Goal: Transaction & Acquisition: Download file/media

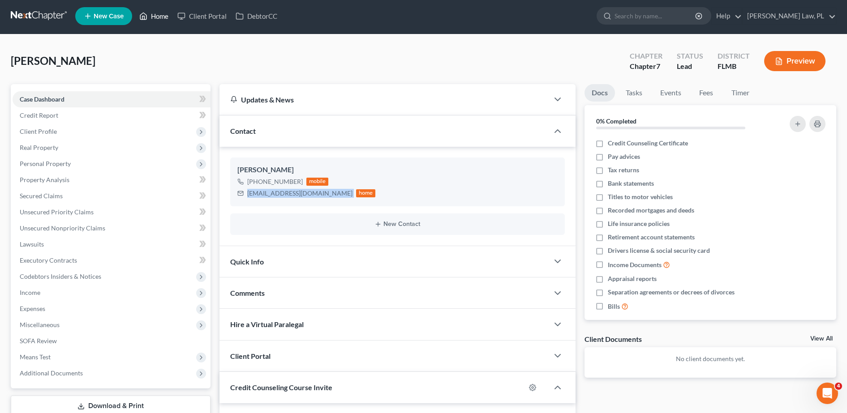
click at [158, 10] on link "Home" at bounding box center [154, 16] width 38 height 16
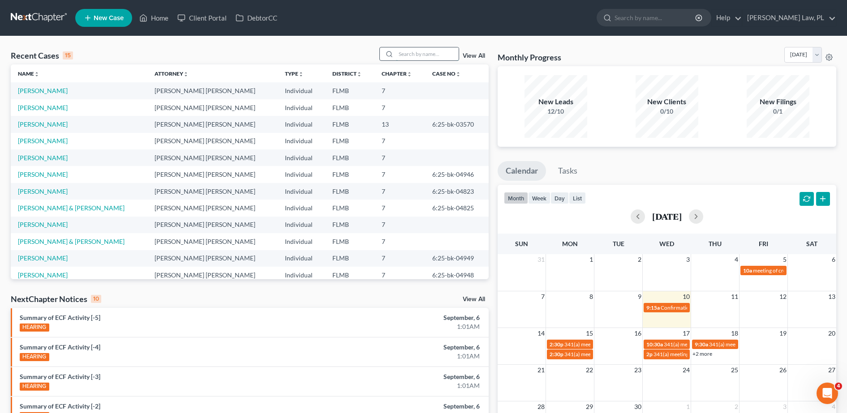
click at [434, 58] on input "search" at bounding box center [427, 53] width 63 height 13
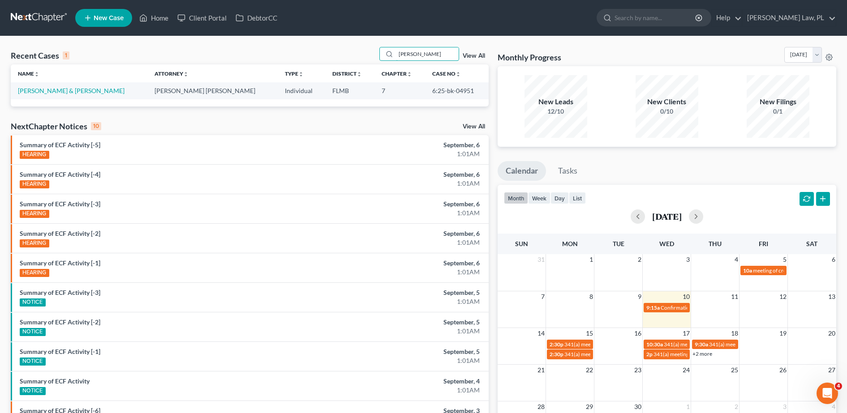
type input "[PERSON_NAME]"
click at [77, 86] on td "[PERSON_NAME] & [PERSON_NAME]" at bounding box center [79, 90] width 137 height 17
click at [79, 87] on link "[PERSON_NAME] & [PERSON_NAME]" at bounding box center [71, 91] width 107 height 8
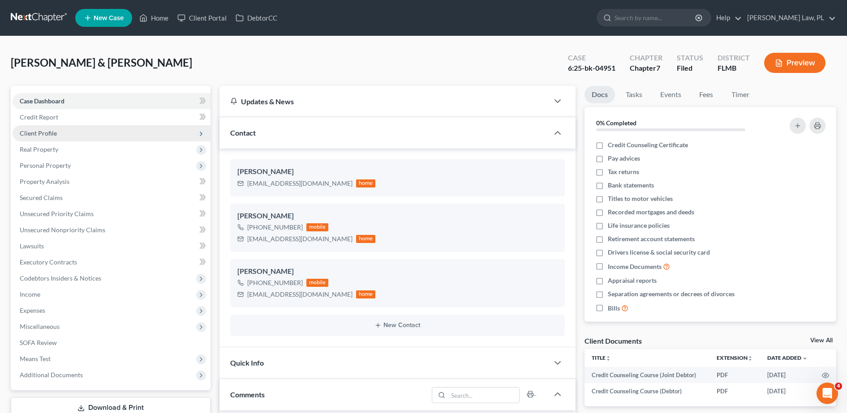
click at [88, 129] on span "Client Profile" at bounding box center [112, 133] width 198 height 16
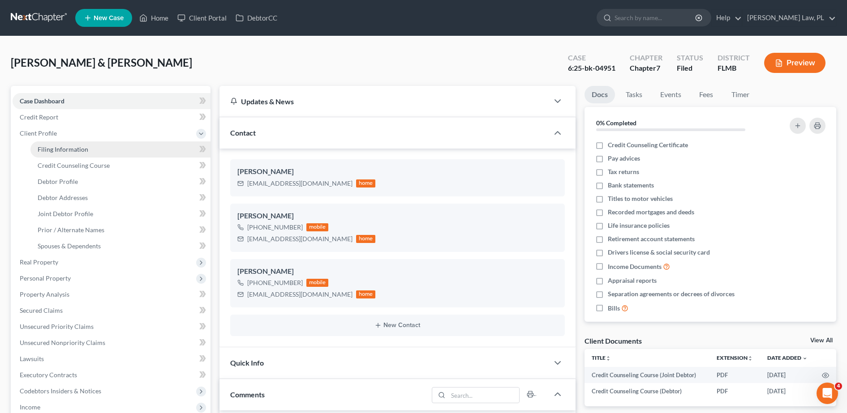
click at [69, 149] on span "Filing Information" at bounding box center [63, 150] width 51 height 8
select select "1"
select select "0"
select select "15"
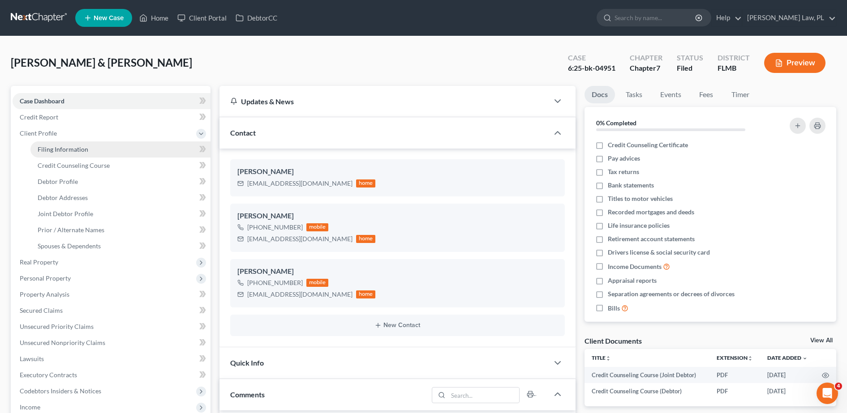
select select "9"
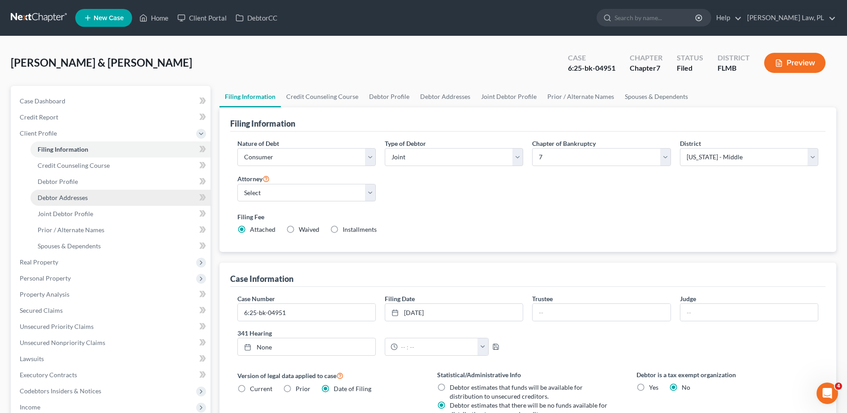
click at [75, 202] on link "Debtor Addresses" at bounding box center [120, 198] width 180 height 16
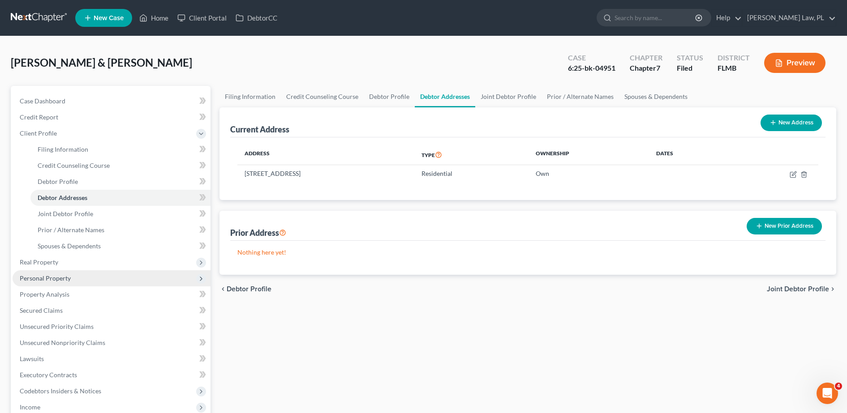
click at [77, 273] on span "Personal Property" at bounding box center [112, 279] width 198 height 16
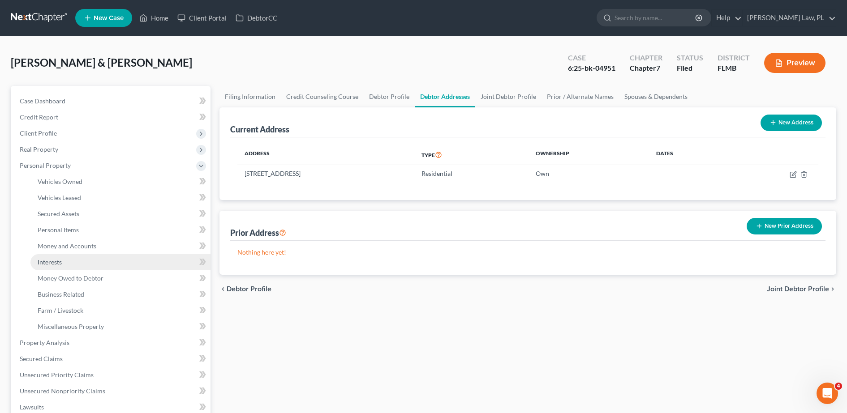
click at [74, 265] on link "Interests" at bounding box center [120, 262] width 180 height 16
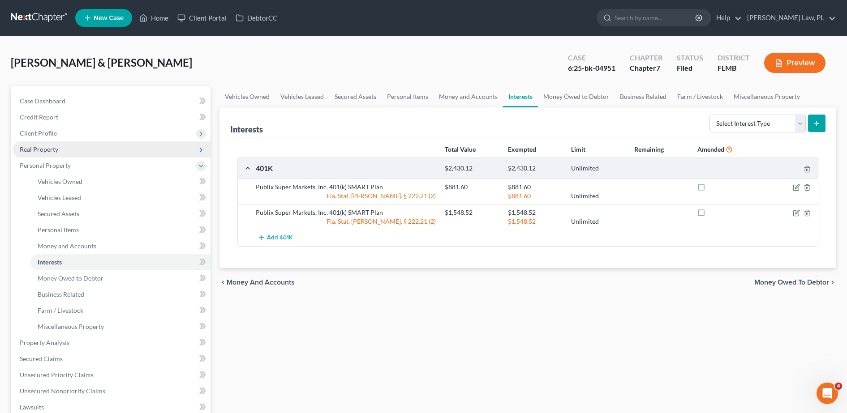
click at [73, 145] on span "Real Property" at bounding box center [112, 150] width 198 height 16
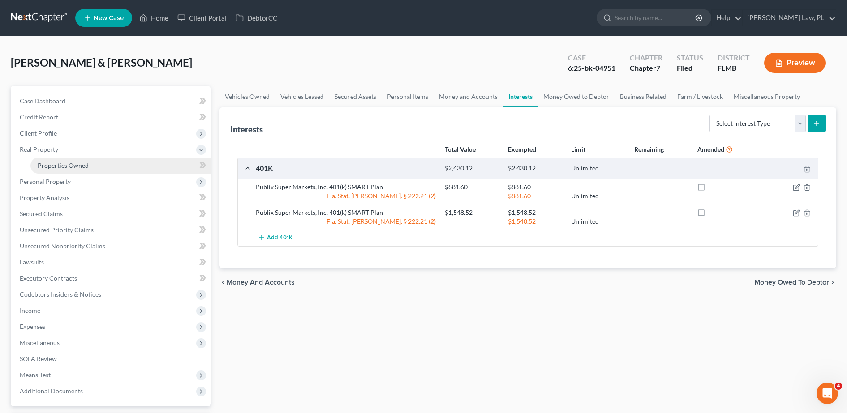
click at [75, 166] on span "Properties Owned" at bounding box center [63, 166] width 51 height 8
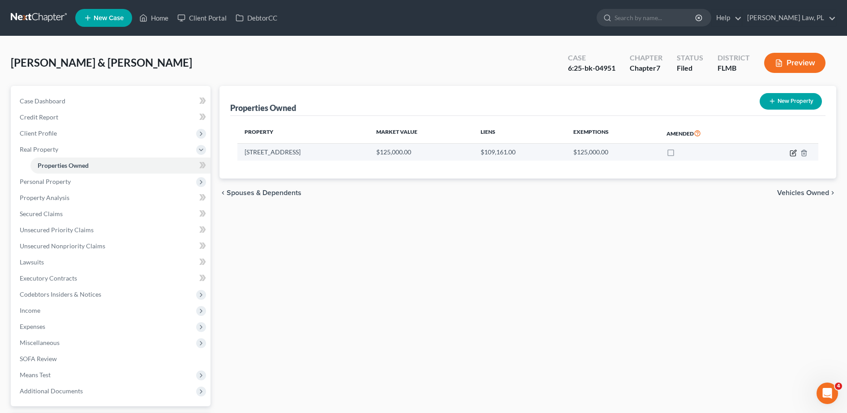
click at [794, 154] on icon "button" at bounding box center [794, 152] width 4 height 4
select select "9"
select select "2"
select select "45"
select select "2"
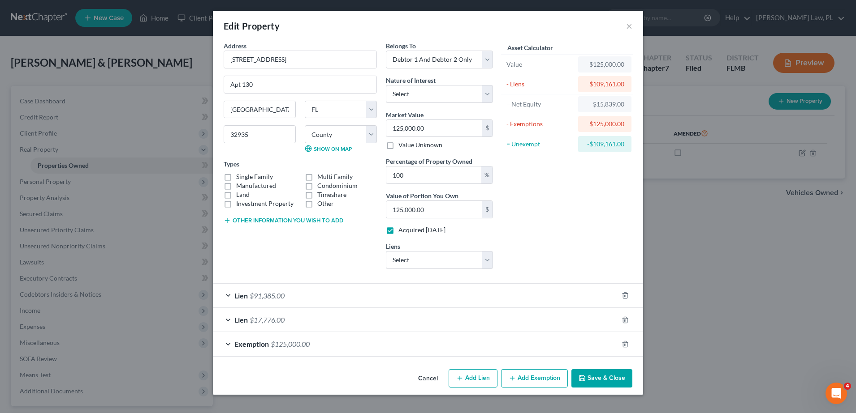
click at [317, 301] on div "Lien $91,385.00" at bounding box center [415, 296] width 405 height 24
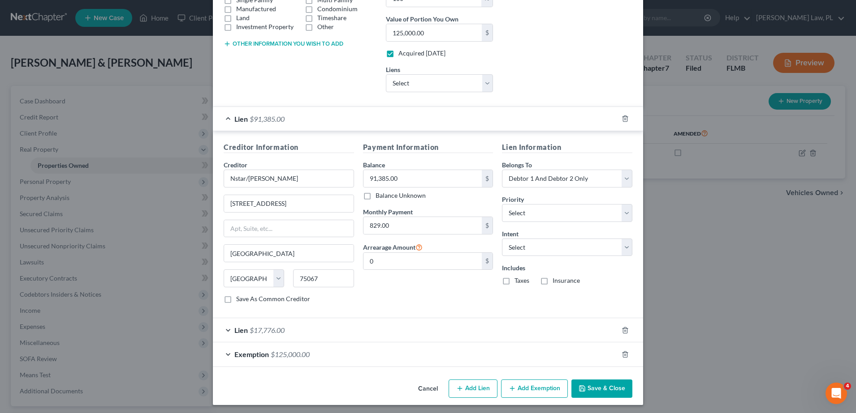
scroll to position [180, 0]
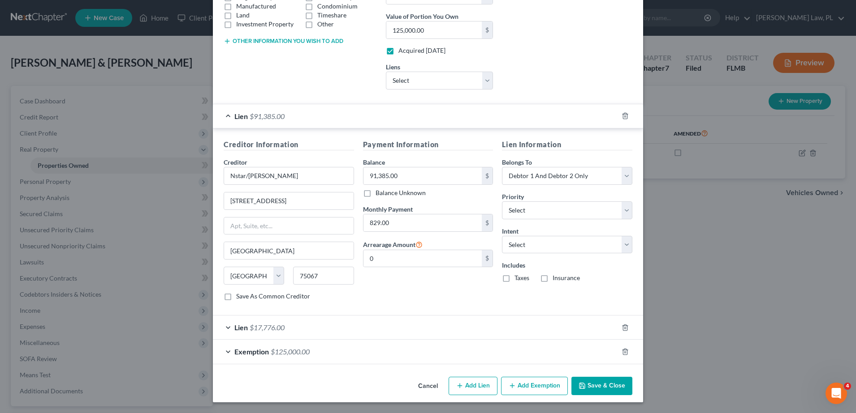
click at [288, 116] on div "Lien $91,385.00" at bounding box center [415, 116] width 405 height 24
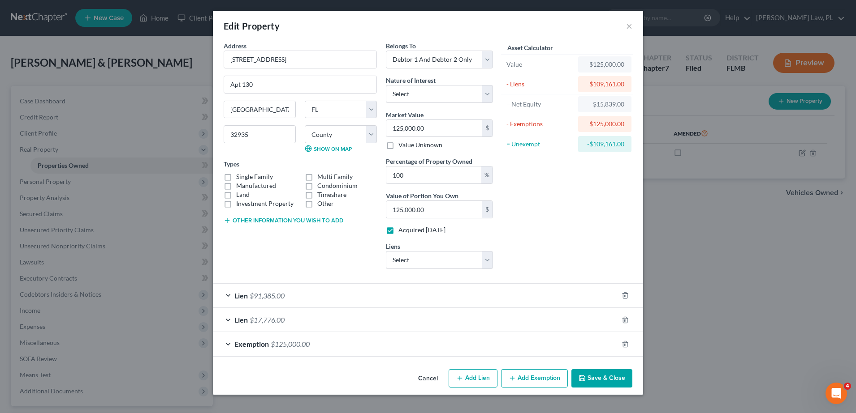
scroll to position [0, 0]
click at [284, 323] on span "$17,776.00" at bounding box center [267, 320] width 35 height 9
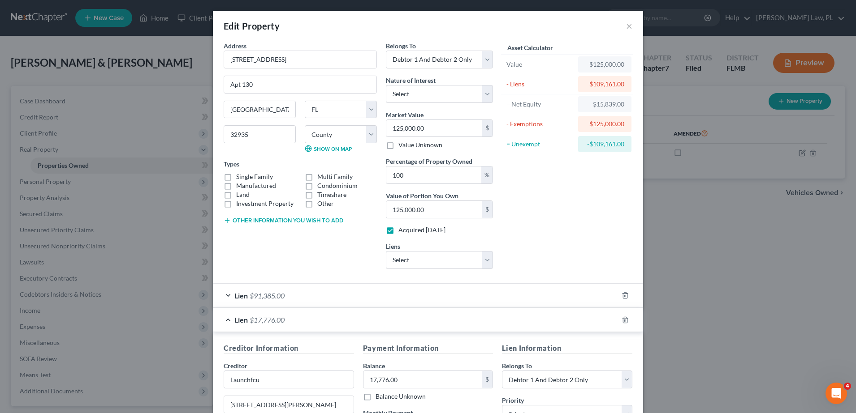
scroll to position [180, 0]
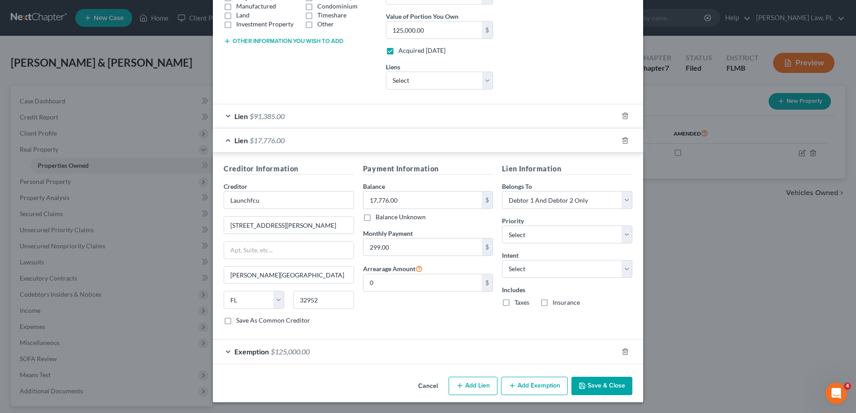
click at [276, 142] on span "$17,776.00" at bounding box center [267, 140] width 35 height 9
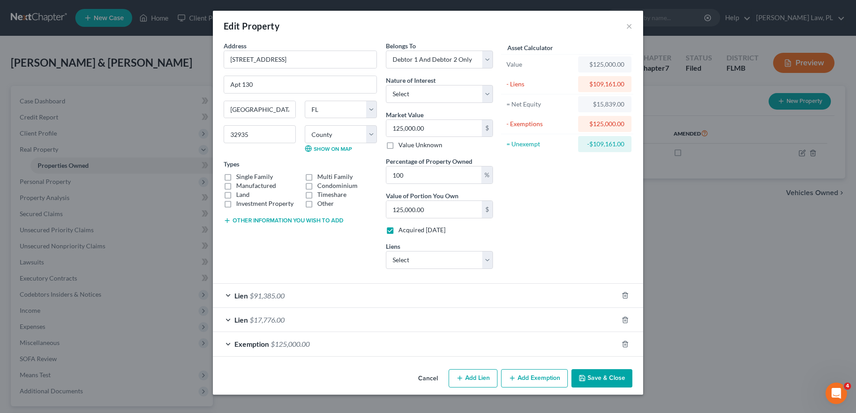
click at [292, 340] on span "$125,000.00" at bounding box center [290, 344] width 39 height 9
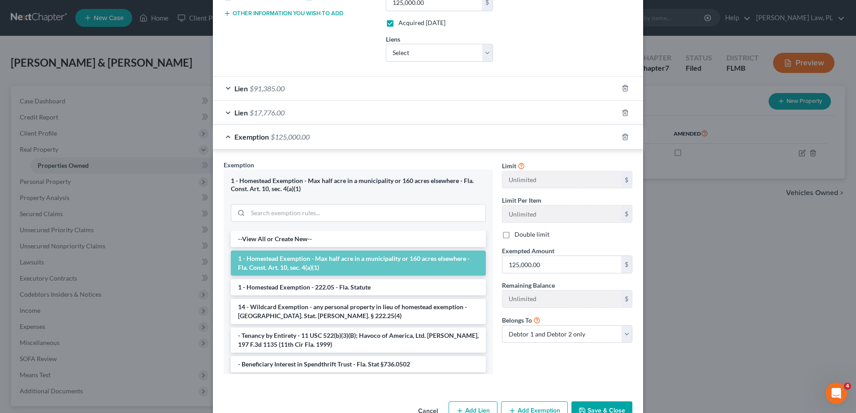
scroll to position [43, 0]
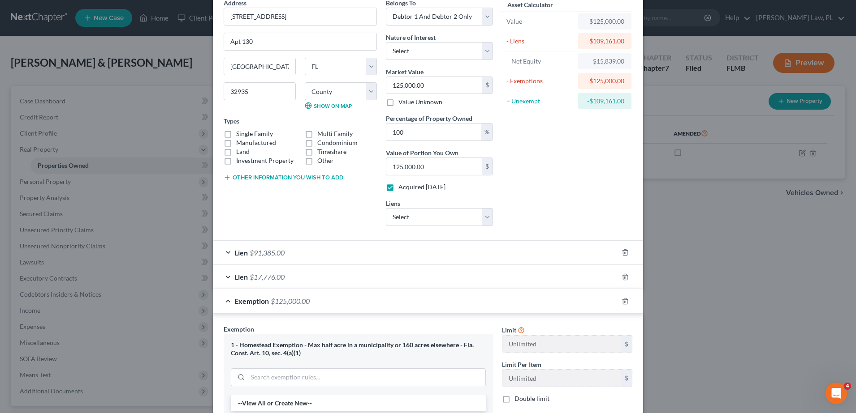
click at [293, 302] on span "$125,000.00" at bounding box center [290, 301] width 39 height 9
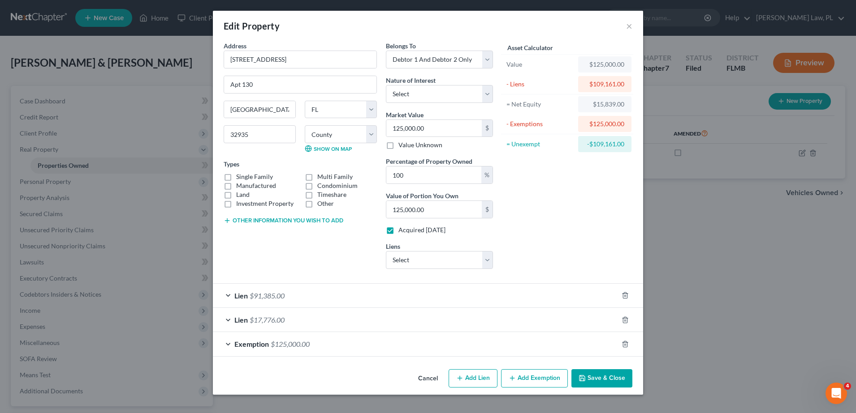
scroll to position [0, 0]
click at [627, 26] on button "×" at bounding box center [629, 26] width 6 height 11
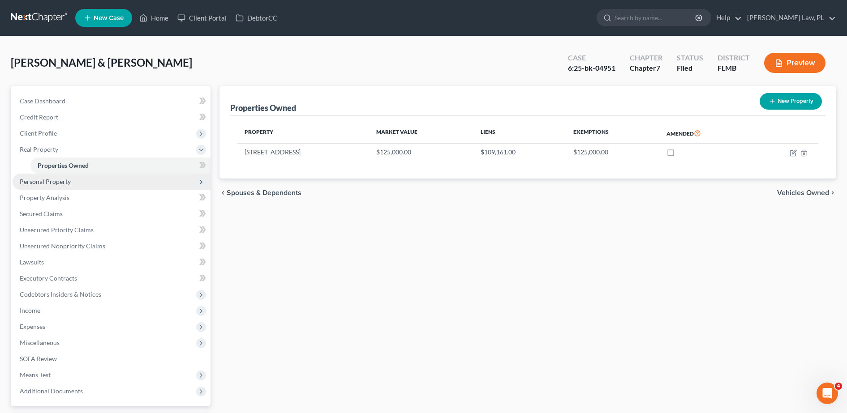
click at [101, 182] on span "Personal Property" at bounding box center [112, 182] width 198 height 16
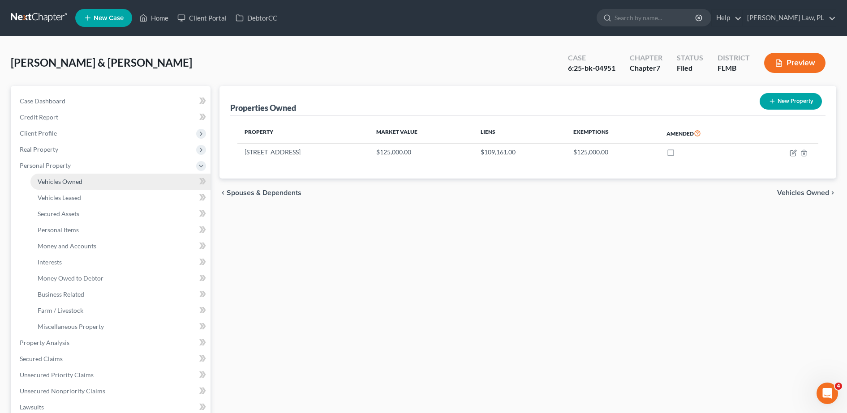
click at [74, 185] on span "Vehicles Owned" at bounding box center [60, 182] width 45 height 8
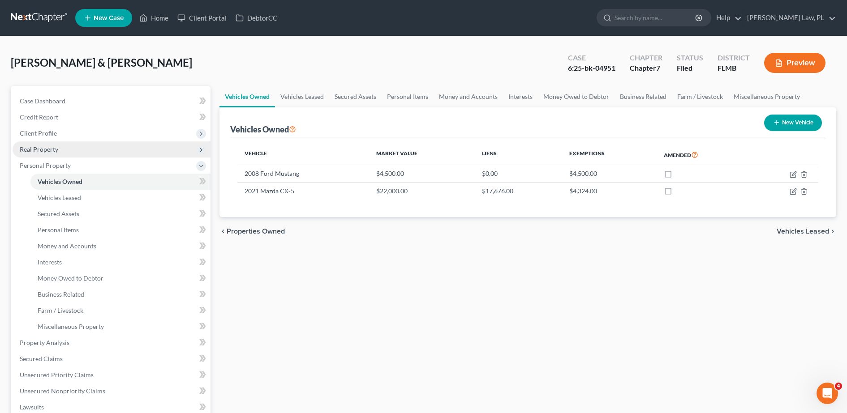
click at [59, 153] on span "Real Property" at bounding box center [112, 150] width 198 height 16
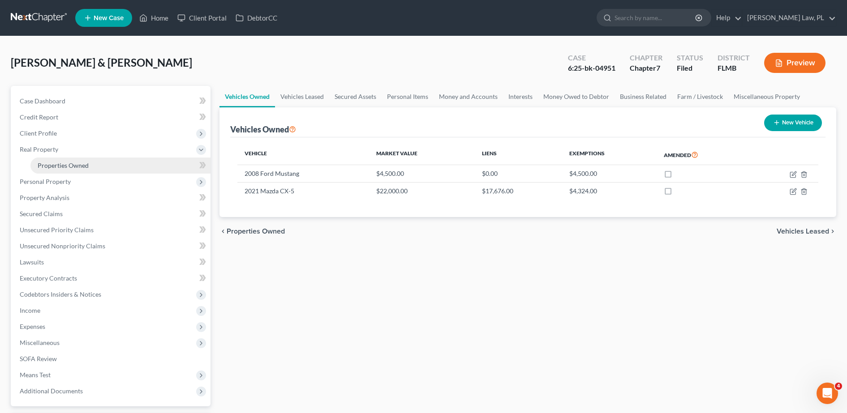
click at [57, 167] on span "Properties Owned" at bounding box center [63, 166] width 51 height 8
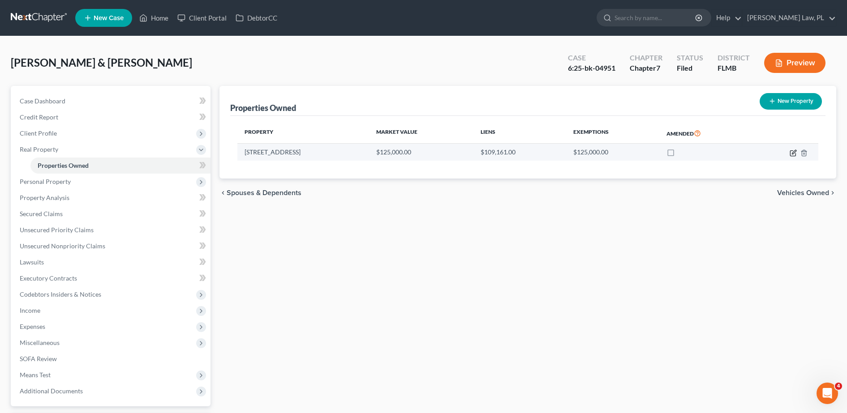
click at [792, 154] on icon "button" at bounding box center [793, 153] width 7 height 7
select select "9"
select select "4"
select select "2"
select select "9"
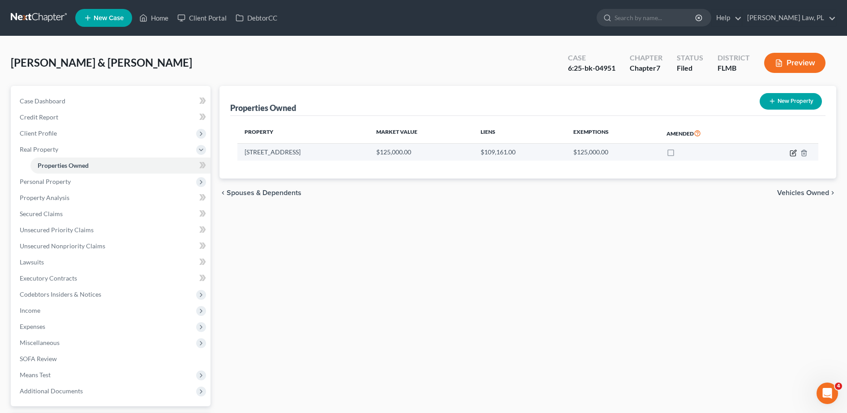
select select "2"
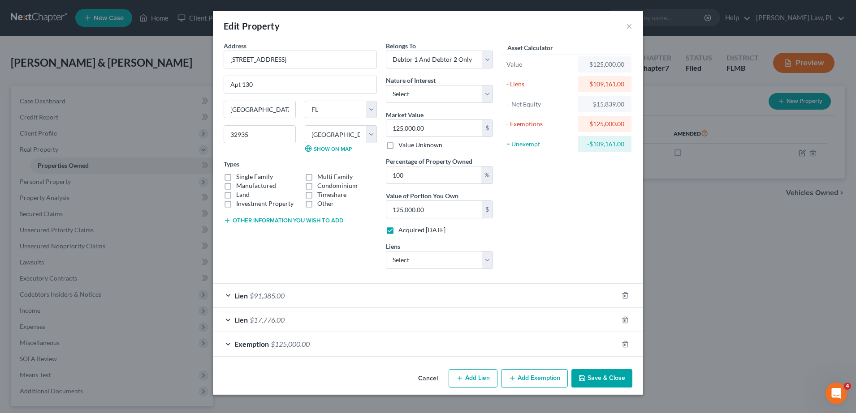
click at [292, 301] on div "Lien $91,385.00" at bounding box center [415, 296] width 405 height 24
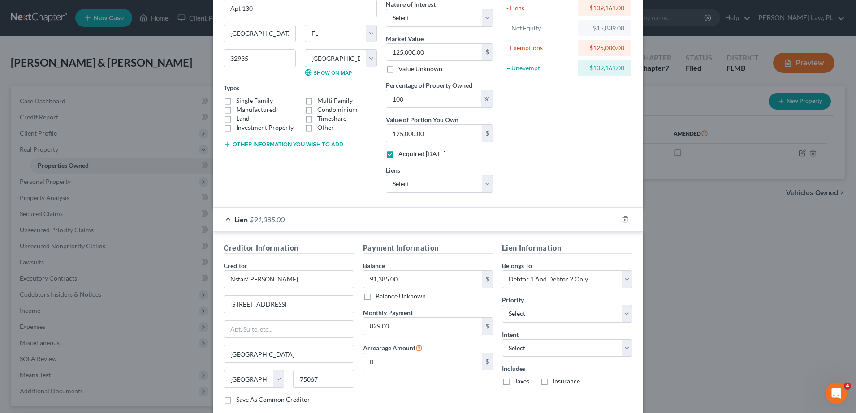
scroll to position [57, 0]
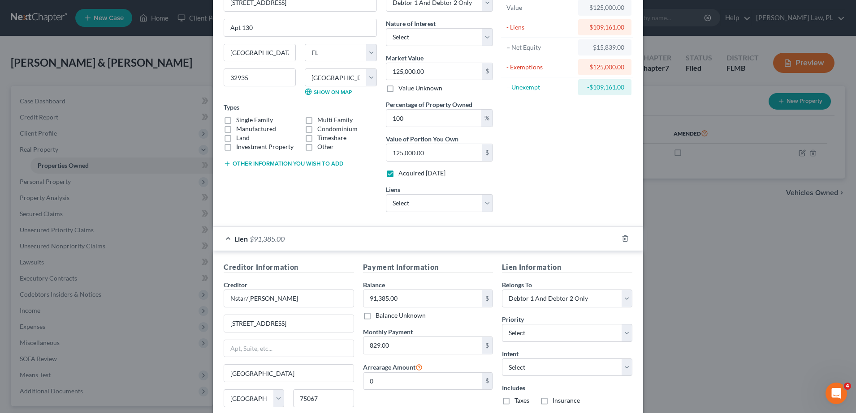
click at [335, 241] on div "Lien $91,385.00" at bounding box center [415, 239] width 405 height 24
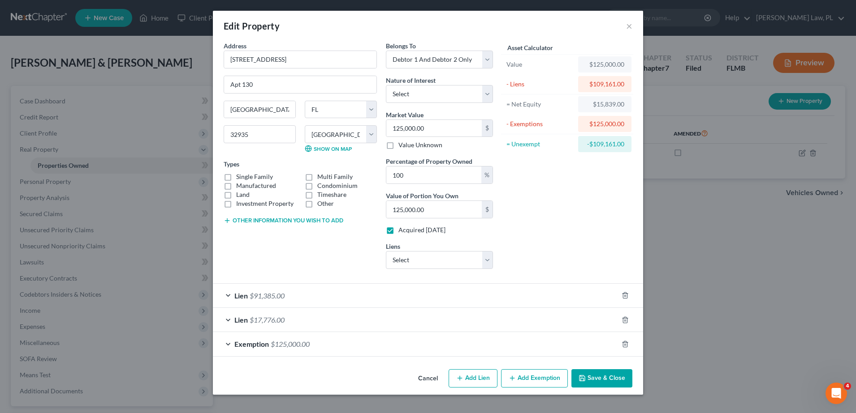
scroll to position [0, 0]
click at [289, 324] on div "Lien $17,776.00" at bounding box center [415, 320] width 405 height 24
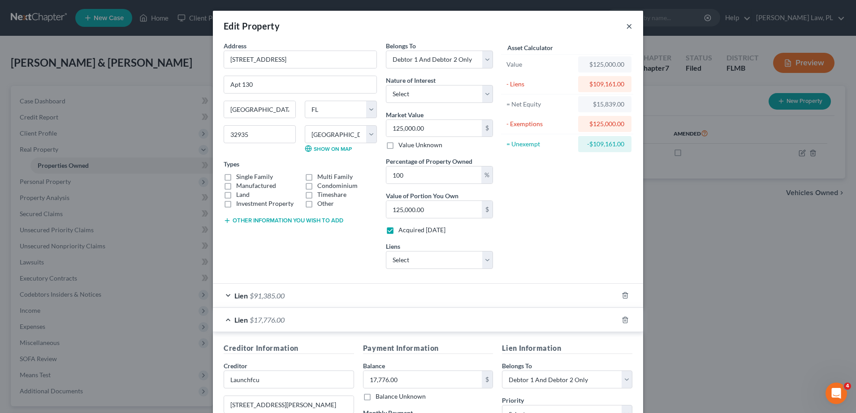
click at [628, 25] on button "×" at bounding box center [629, 26] width 6 height 11
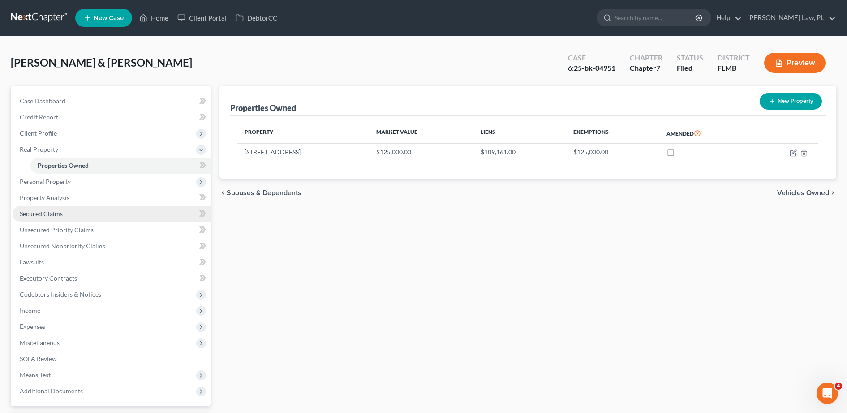
click at [73, 215] on link "Secured Claims" at bounding box center [112, 214] width 198 height 16
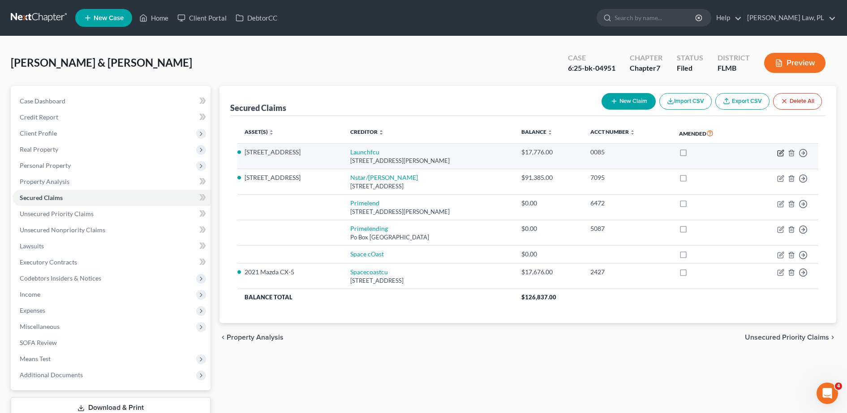
click at [780, 155] on icon "button" at bounding box center [780, 153] width 7 height 7
select select "9"
select select "2"
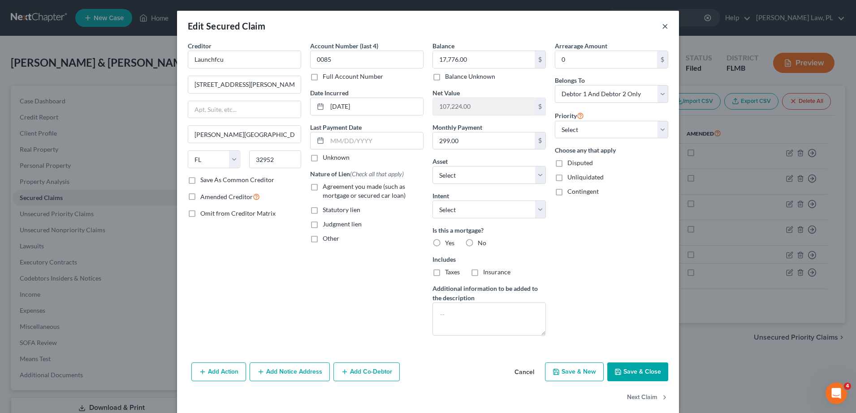
click at [662, 28] on button "×" at bounding box center [665, 26] width 6 height 11
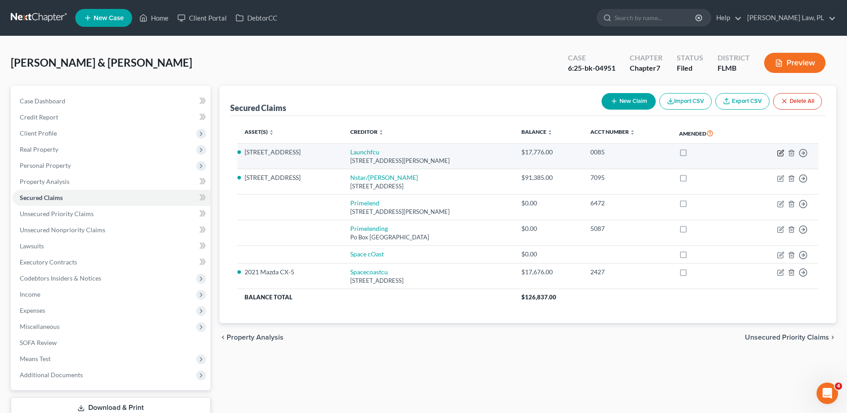
click at [780, 153] on icon "button" at bounding box center [781, 152] width 4 height 4
select select "9"
select select "14"
select select "2"
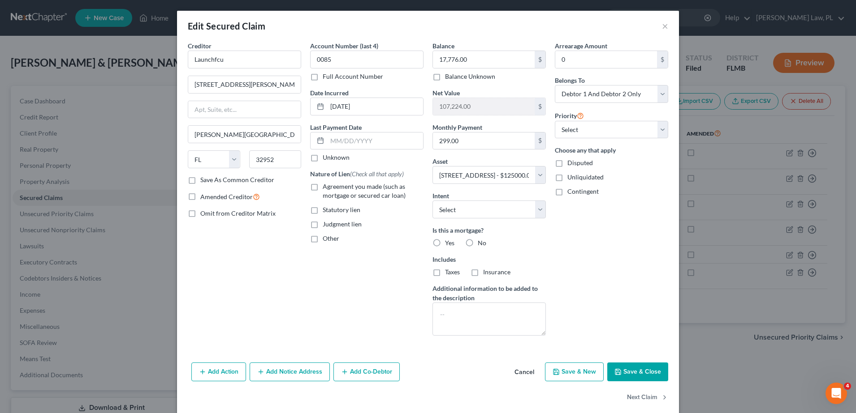
click at [665, 23] on div "Edit Secured Claim ×" at bounding box center [428, 26] width 502 height 30
click at [662, 23] on button "×" at bounding box center [665, 26] width 6 height 11
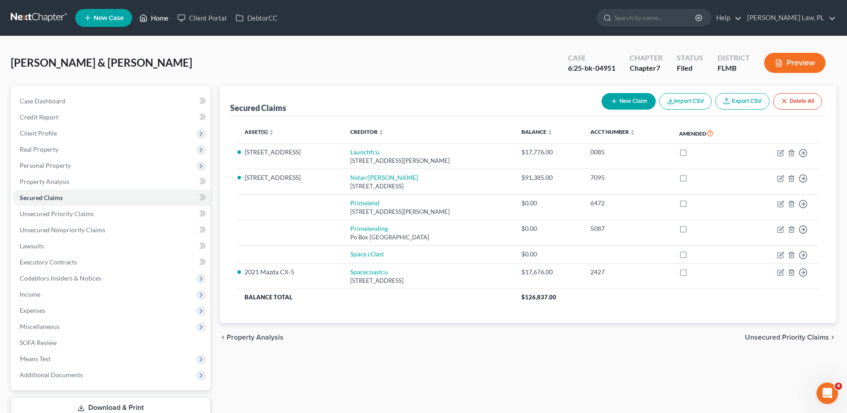
click at [156, 13] on link "Home" at bounding box center [154, 18] width 38 height 16
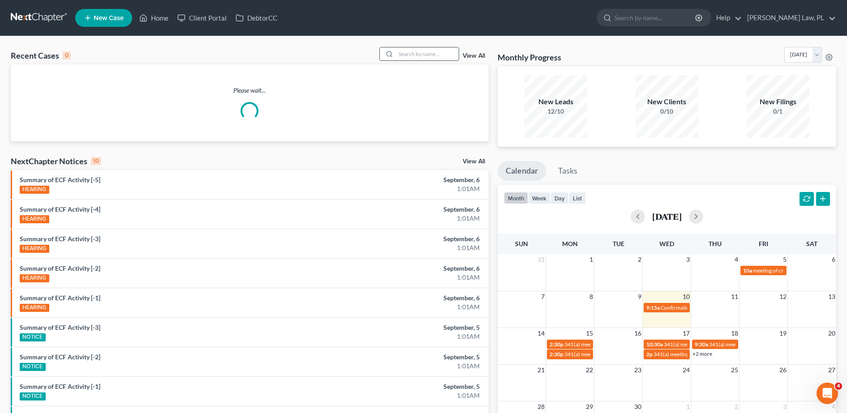
click at [403, 57] on input "search" at bounding box center [427, 53] width 63 height 13
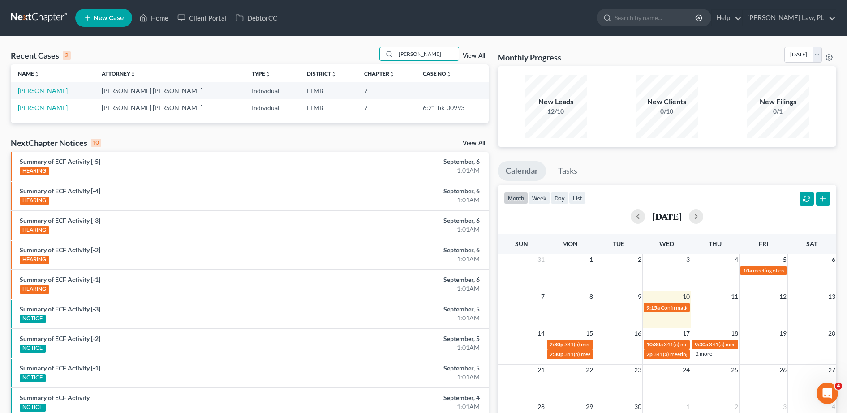
type input "[PERSON_NAME]"
click at [41, 89] on link "[PERSON_NAME]" at bounding box center [43, 91] width 50 height 8
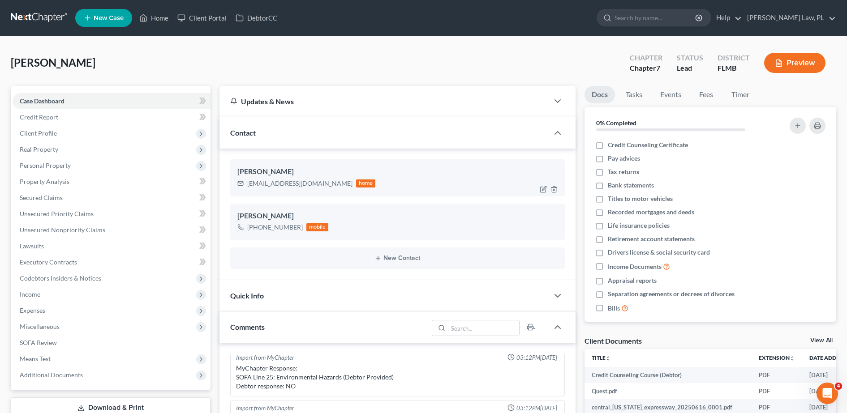
scroll to position [135, 0]
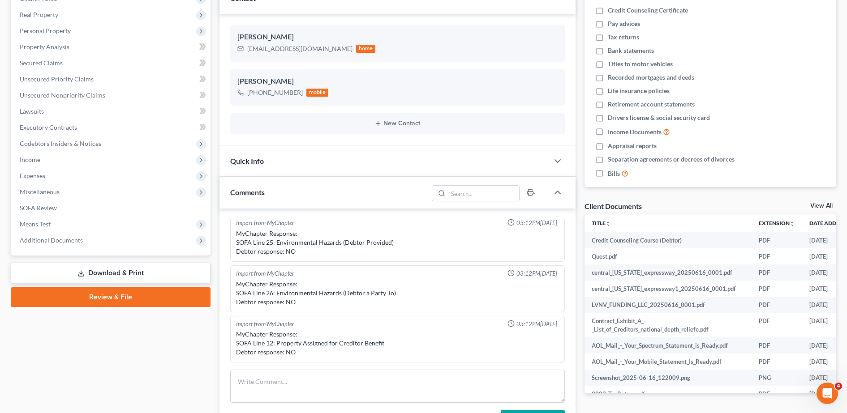
click at [132, 272] on link "Download & Print" at bounding box center [111, 273] width 200 height 21
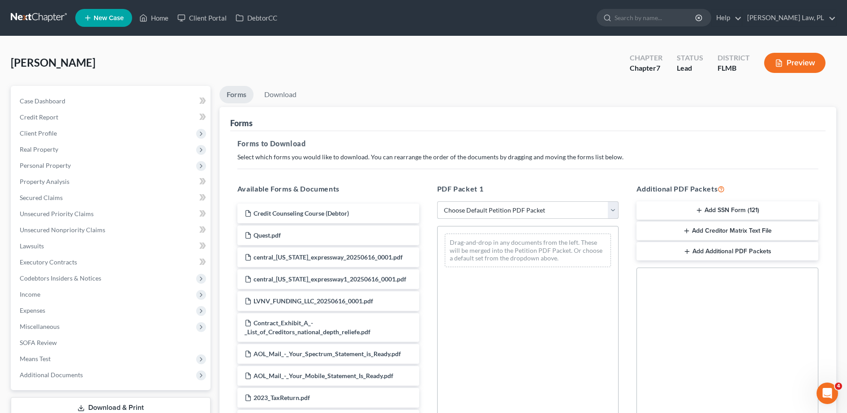
click at [472, 206] on select "Choose Default Petition PDF Packet Complete Bankruptcy Petition (all forms and …" at bounding box center [528, 211] width 182 height 18
select select "0"
click at [437, 202] on select "Choose Default Petition PDF Packet Complete Bankruptcy Petition (all forms and …" at bounding box center [528, 211] width 182 height 18
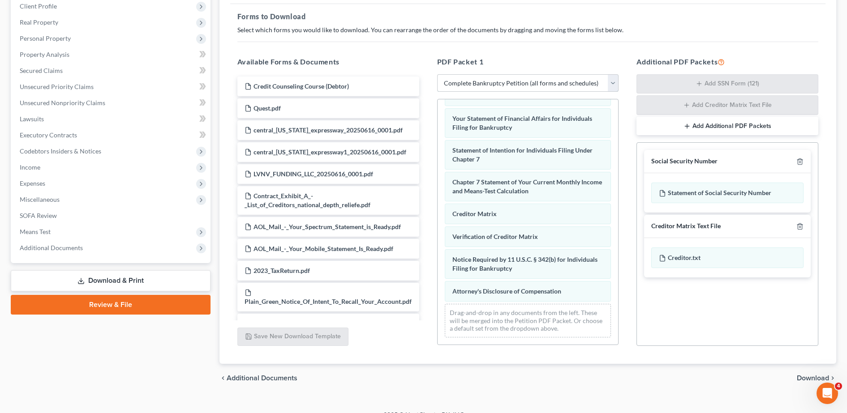
scroll to position [141, 0]
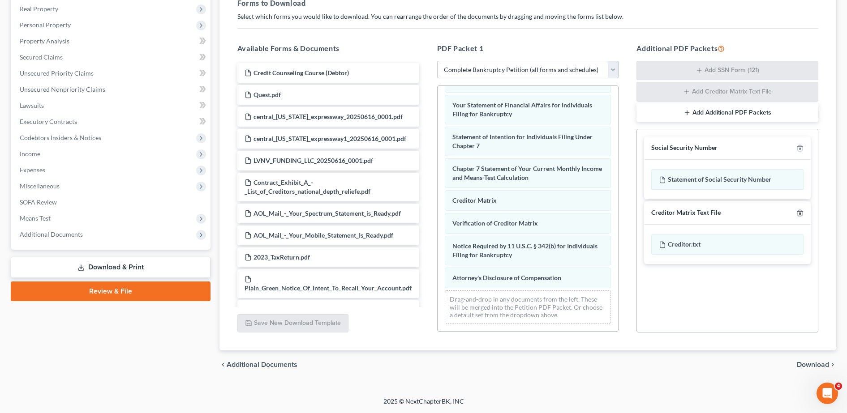
click at [800, 213] on icon "button" at bounding box center [799, 213] width 7 height 7
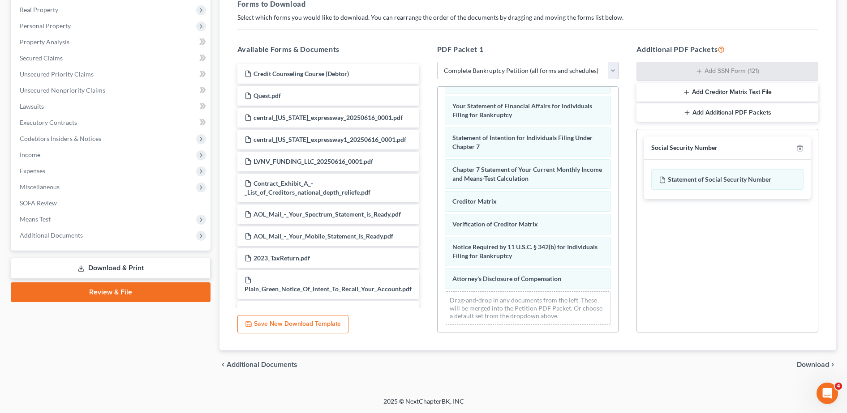
click at [810, 365] on span "Download" at bounding box center [813, 365] width 32 height 7
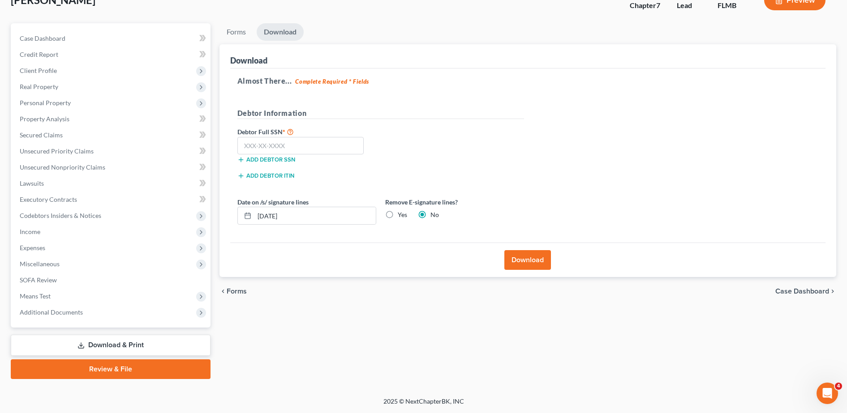
scroll to position [0, 0]
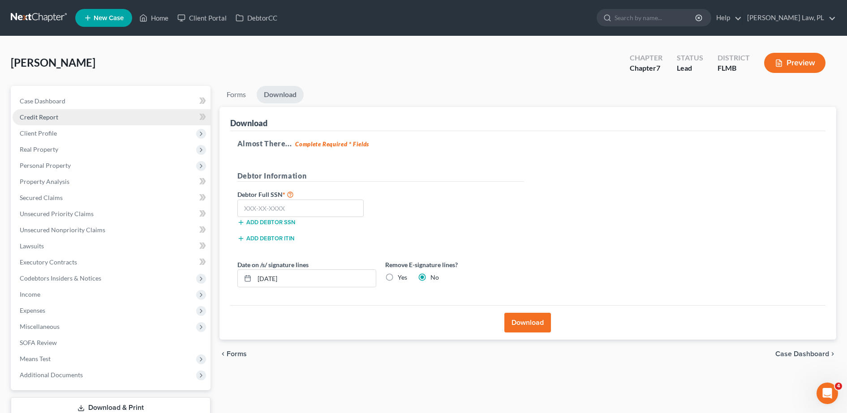
click at [44, 111] on link "Credit Report" at bounding box center [112, 117] width 198 height 16
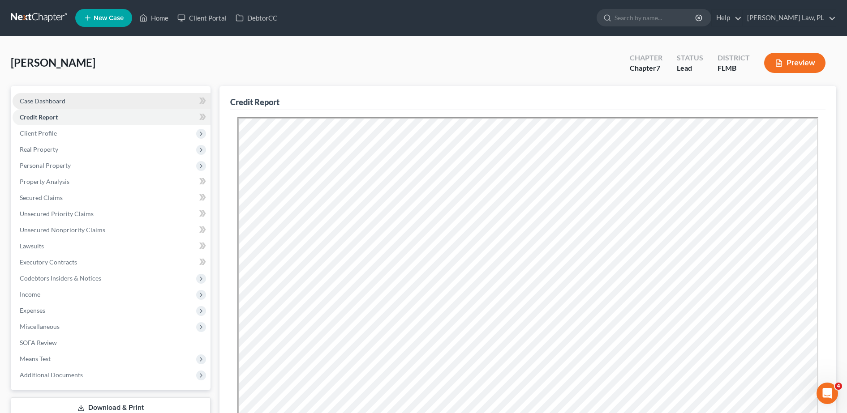
click at [50, 97] on span "Case Dashboard" at bounding box center [43, 101] width 46 height 8
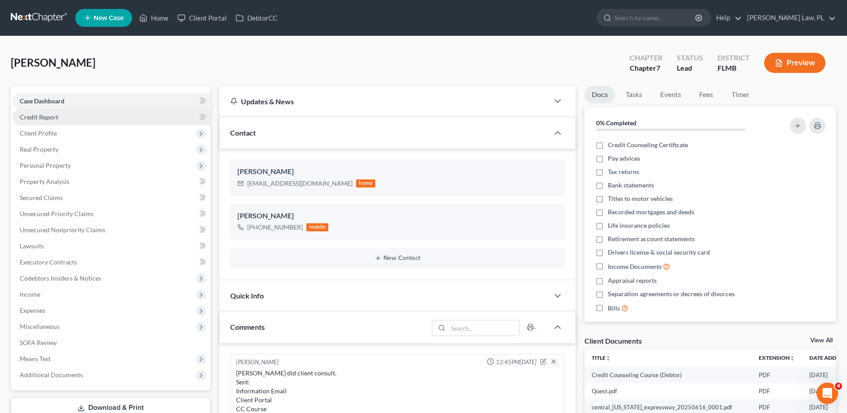
click at [62, 114] on link "Credit Report" at bounding box center [112, 117] width 198 height 16
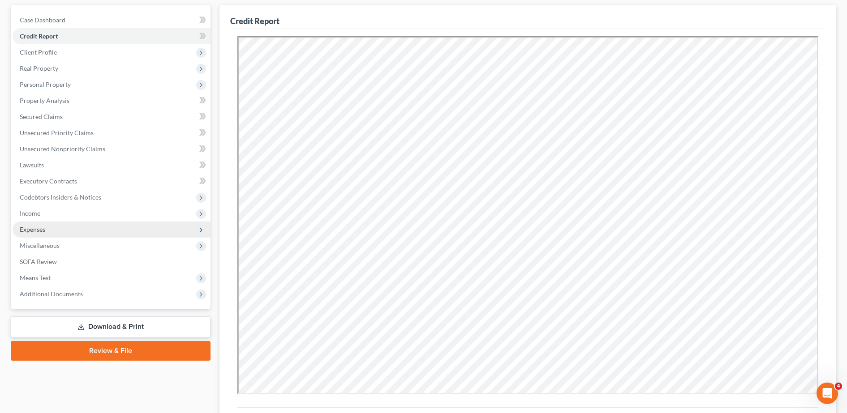
scroll to position [82, 0]
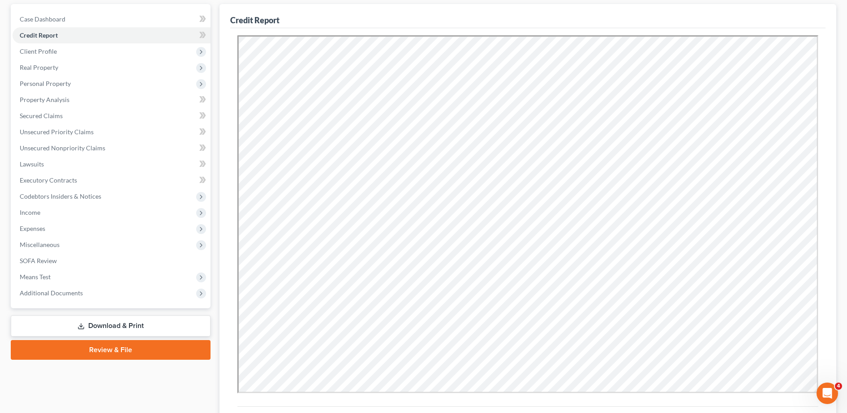
click at [132, 331] on link "Download & Print" at bounding box center [111, 326] width 200 height 21
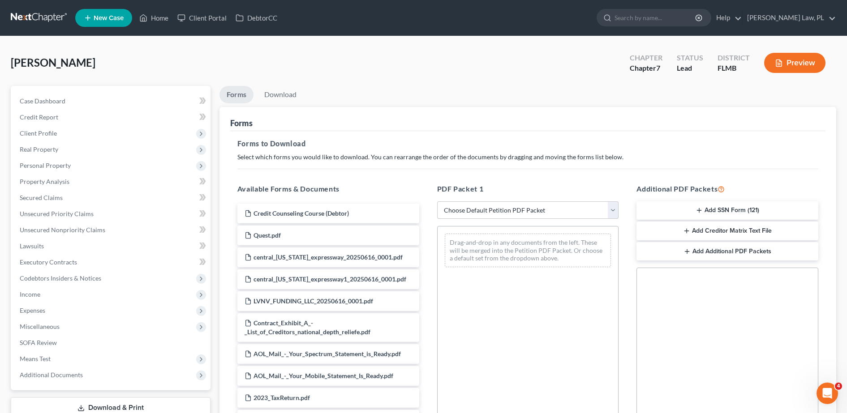
click at [475, 205] on select "Choose Default Petition PDF Packet Complete Bankruptcy Petition (all forms and …" at bounding box center [528, 211] width 182 height 18
select select "0"
click at [437, 202] on select "Choose Default Petition PDF Packet Complete Bankruptcy Petition (all forms and …" at bounding box center [528, 211] width 182 height 18
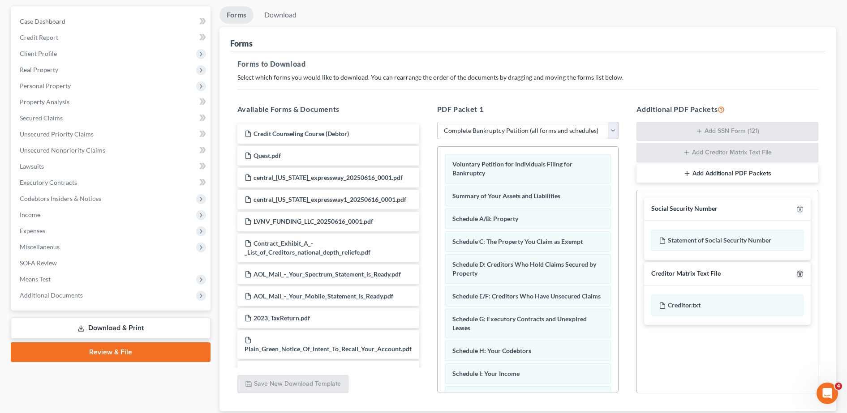
scroll to position [141, 0]
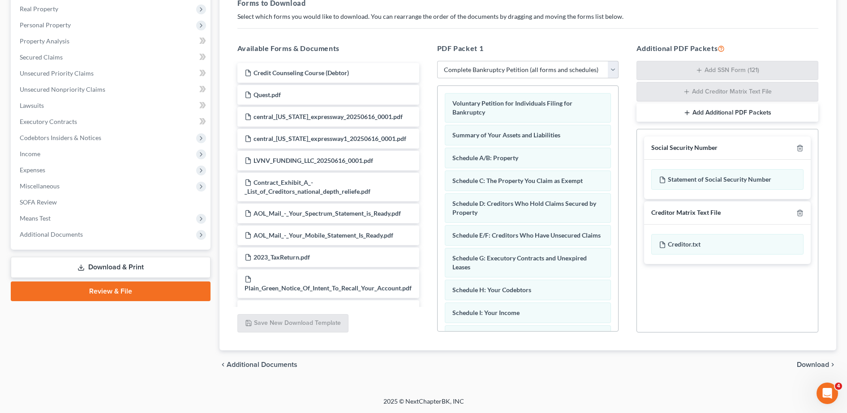
click at [814, 366] on span "Download" at bounding box center [813, 365] width 32 height 7
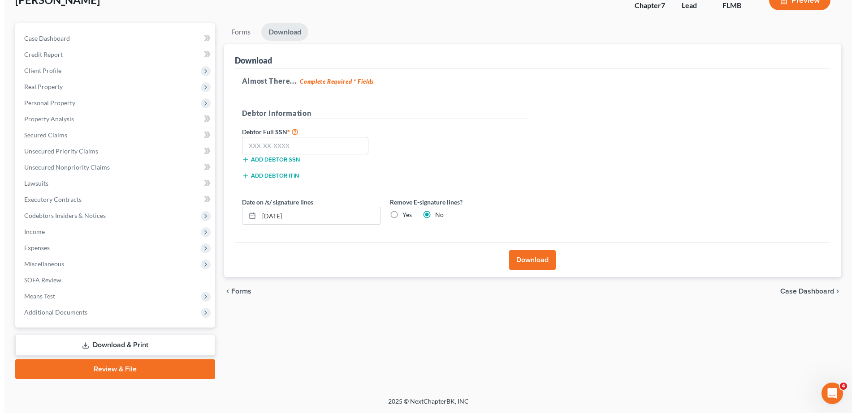
scroll to position [63, 0]
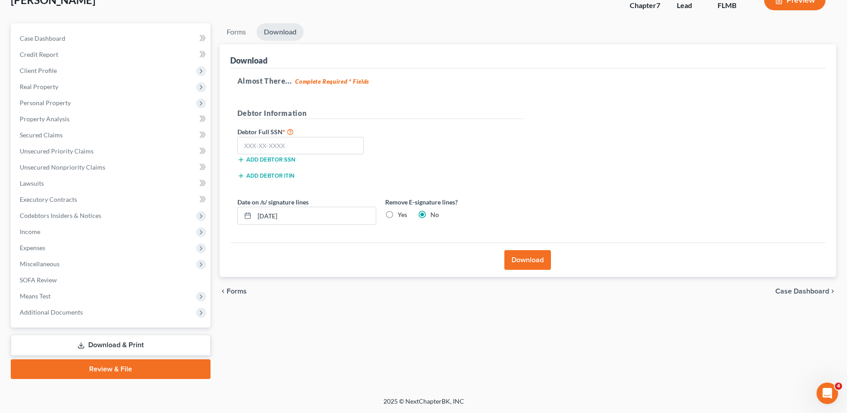
click at [398, 212] on label "Yes" at bounding box center [402, 215] width 9 height 9
click at [401, 212] on input "Yes" at bounding box center [404, 214] width 6 height 6
radio input "true"
radio input "false"
click at [305, 151] on input "text" at bounding box center [300, 146] width 127 height 18
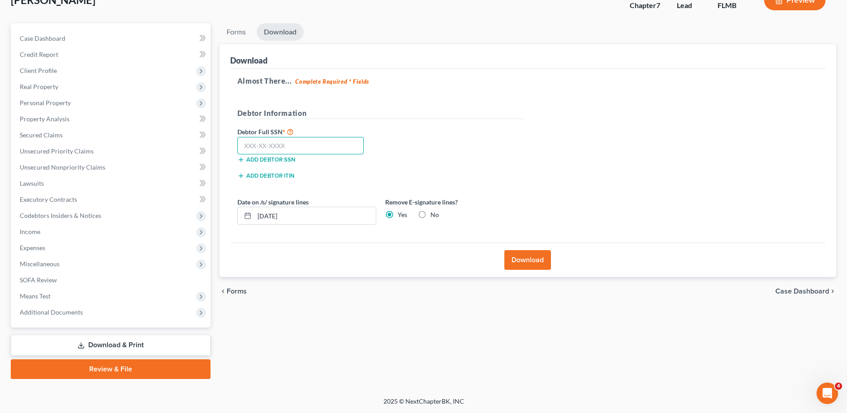
paste input "581-85-5823"
type input "581-85-5823"
click at [521, 267] on button "Download" at bounding box center [527, 260] width 47 height 20
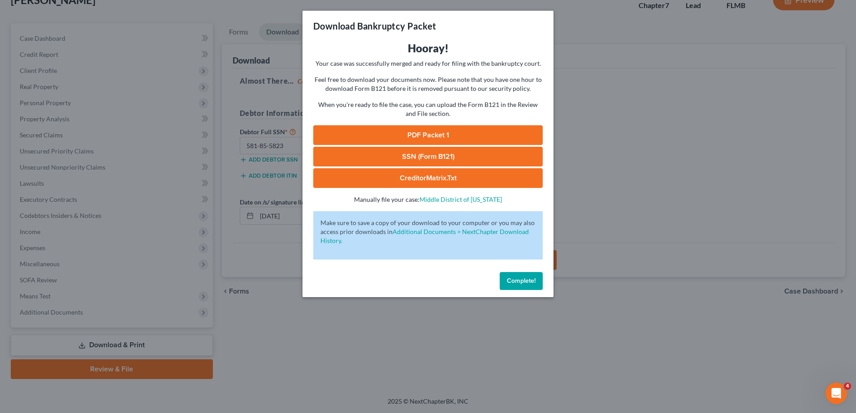
click at [486, 133] on link "PDF Packet 1" at bounding box center [427, 135] width 229 height 20
click at [456, 162] on link "SSN (Form B121)" at bounding box center [427, 157] width 229 height 20
